Goal: Task Accomplishment & Management: Complete application form

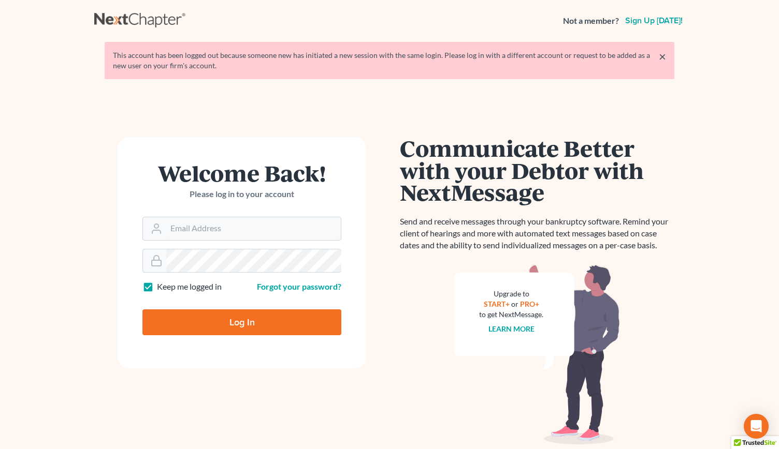
type input "[PERSON_NAME][EMAIL_ADDRESS][DOMAIN_NAME]"
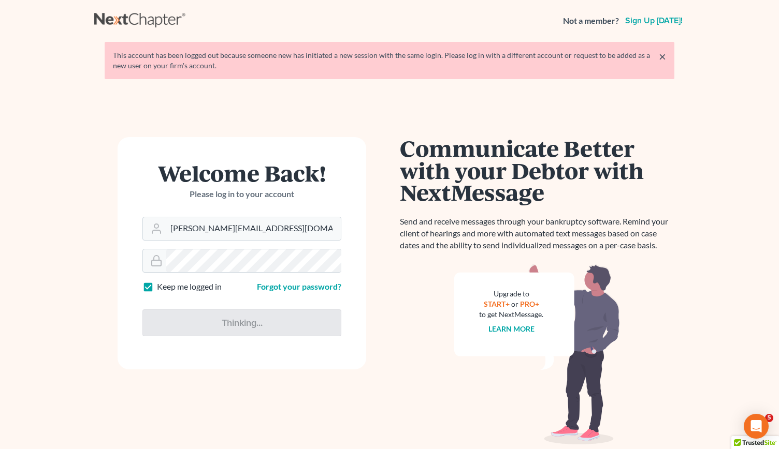
type input "Thinking..."
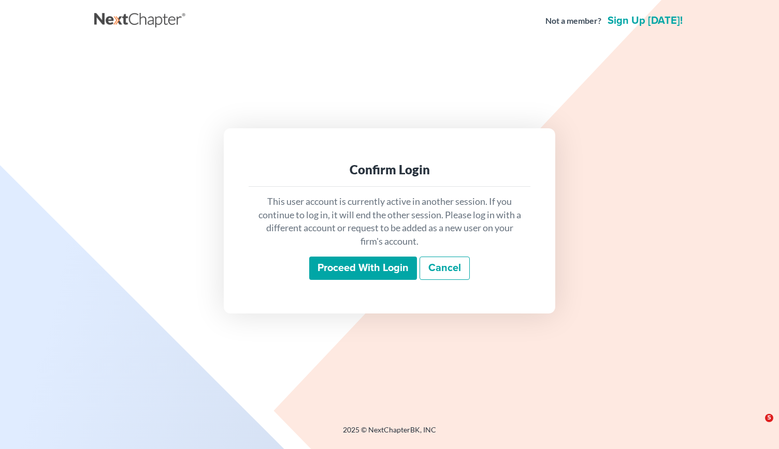
click at [373, 273] on input "Proceed with login" at bounding box center [363, 269] width 108 height 24
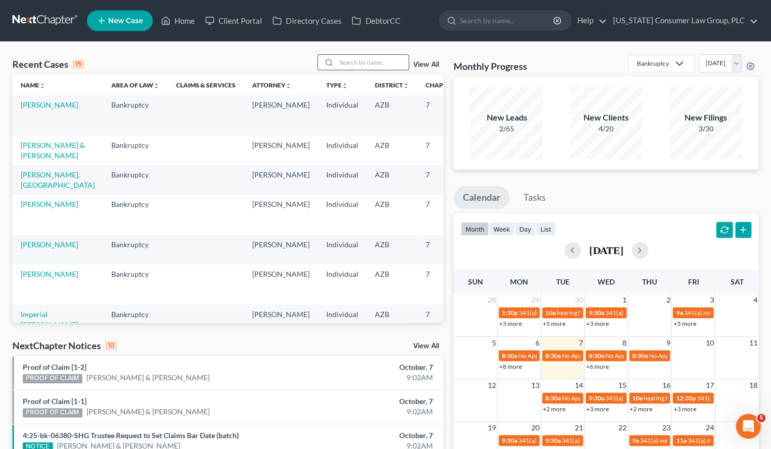
click at [348, 62] on input "search" at bounding box center [372, 62] width 72 height 15
type input "gonzalez"
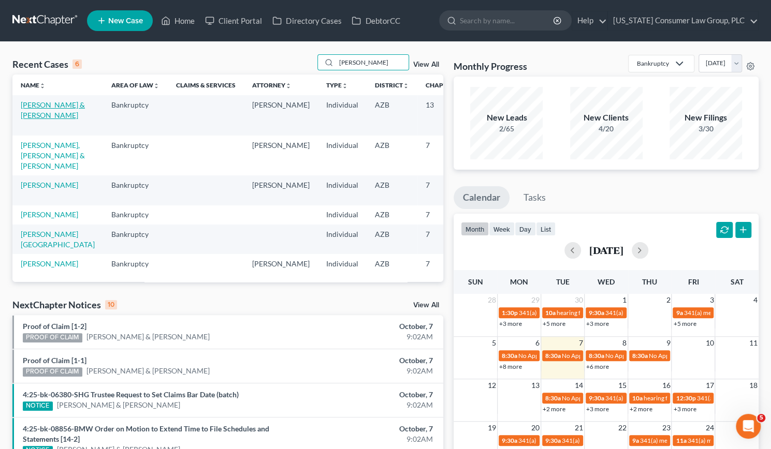
click at [34, 115] on link "Gonzales, Johnattan & Gonzalez, Nayeli" at bounding box center [53, 109] width 64 height 19
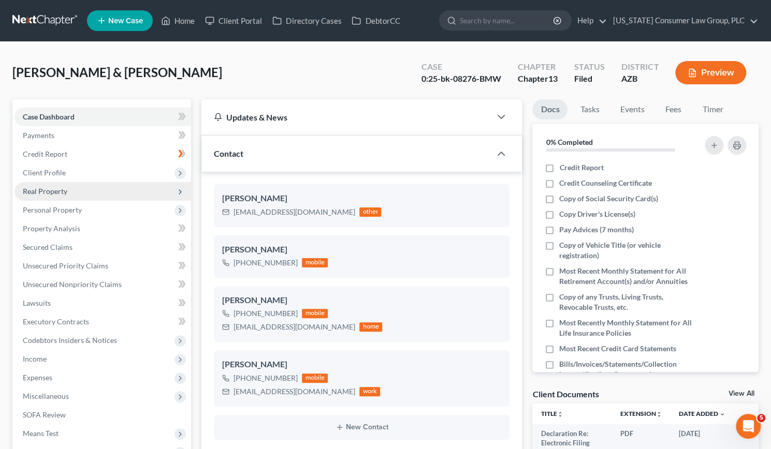
click at [49, 189] on span "Real Property" at bounding box center [45, 191] width 45 height 9
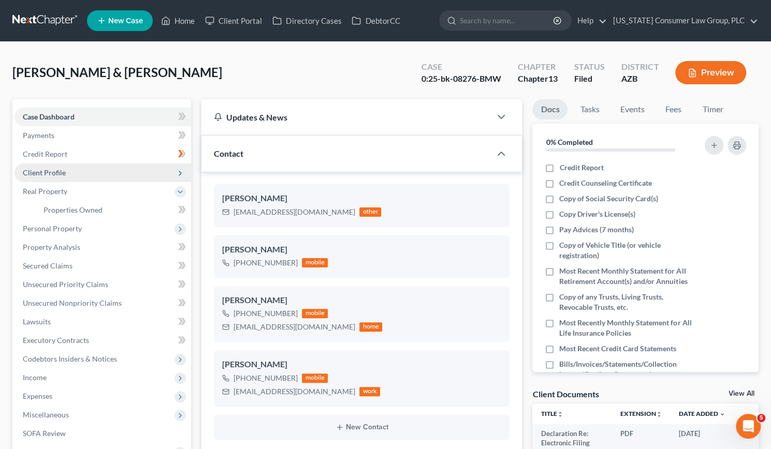
click at [49, 169] on span "Client Profile" at bounding box center [44, 172] width 43 height 9
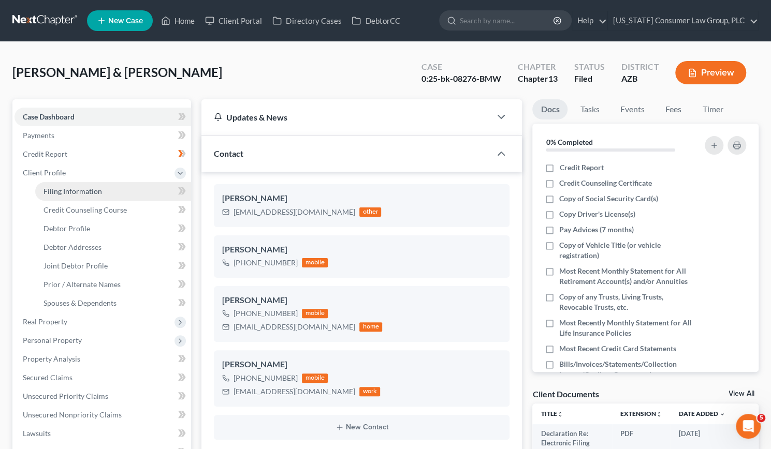
click at [58, 188] on span "Filing Information" at bounding box center [72, 191] width 58 height 9
select select "1"
select select "3"
